Goal: Navigation & Orientation: Find specific page/section

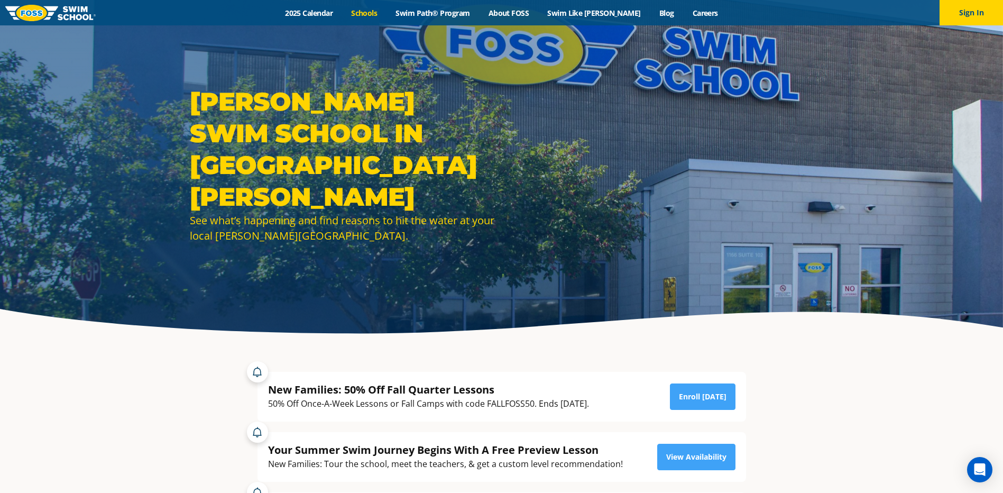
click at [387, 15] on link "Schools" at bounding box center [364, 13] width 44 height 10
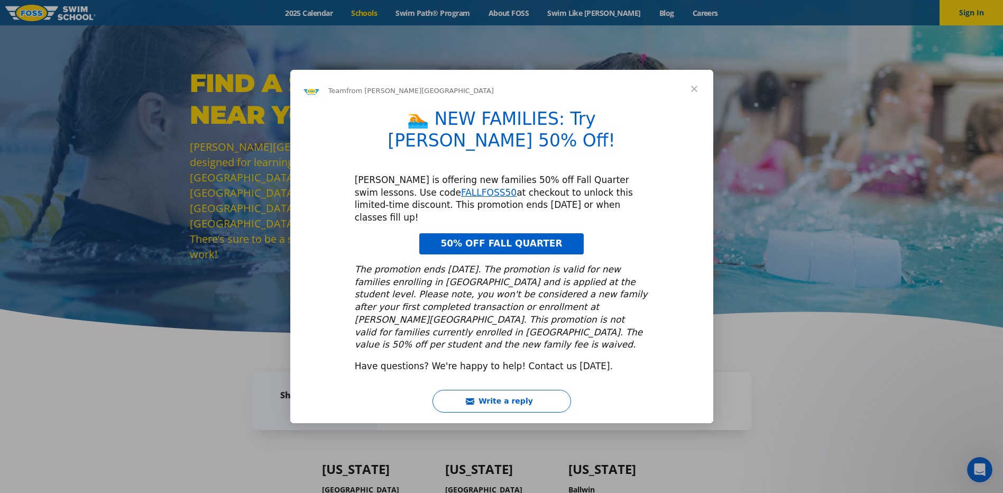
click at [702, 105] on span "Close" at bounding box center [694, 89] width 38 height 38
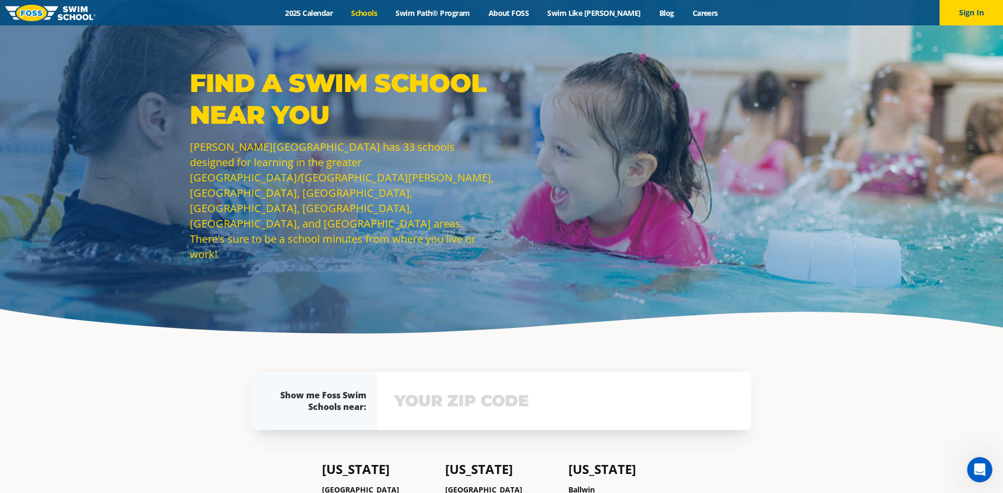
scroll to position [459, 0]
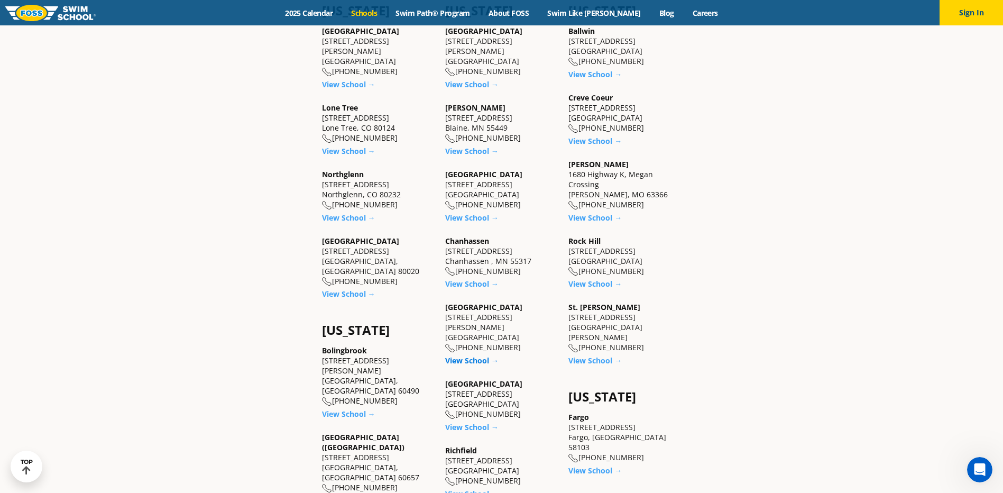
click at [466, 355] on link "View School →" at bounding box center [471, 360] width 53 height 10
